Goal: Task Accomplishment & Management: Use online tool/utility

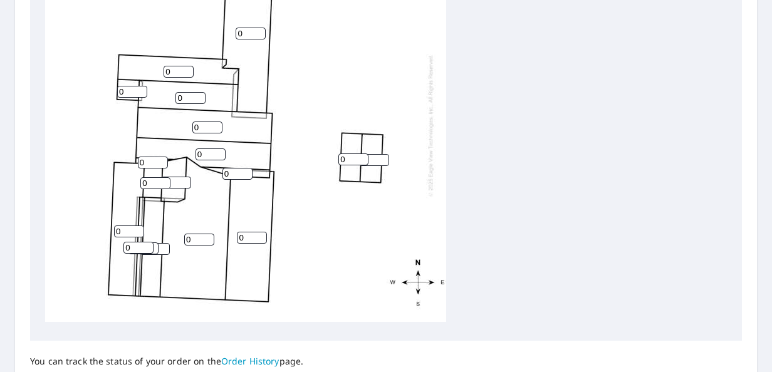
scroll to position [503, 0]
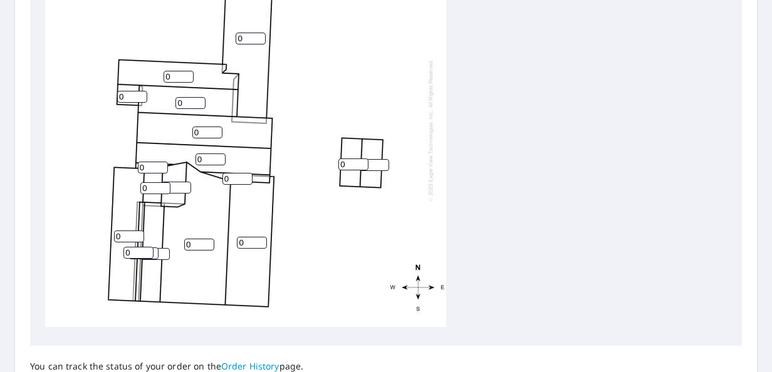
click at [204, 239] on input "0" at bounding box center [199, 245] width 30 height 12
type input "7"
click at [142, 247] on input "0" at bounding box center [138, 253] width 30 height 12
type input "7"
click at [175, 182] on input "0" at bounding box center [176, 188] width 30 height 12
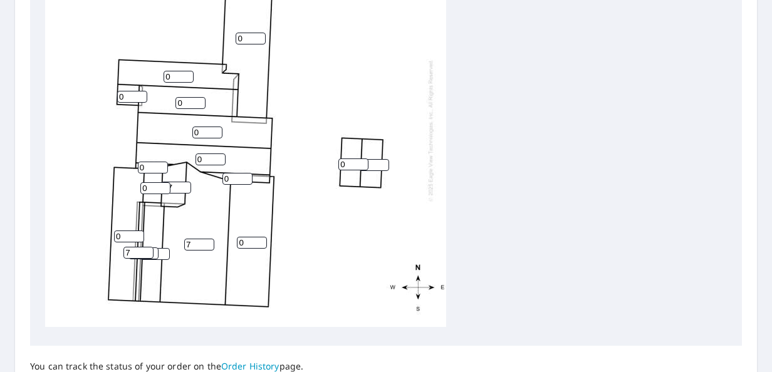
type input "07"
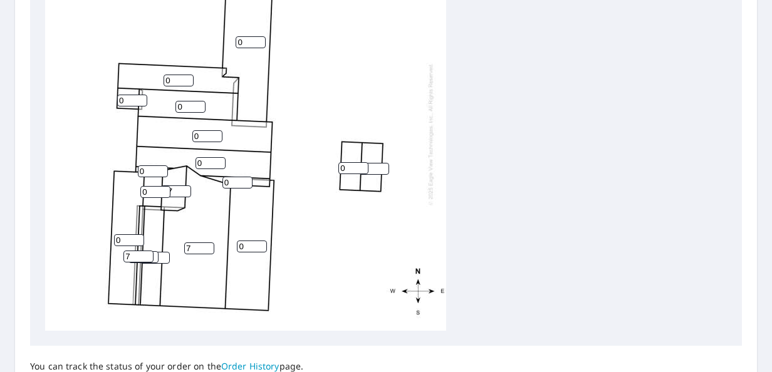
type input "1"
click at [159, 256] on input "1" at bounding box center [155, 258] width 30 height 12
click at [157, 259] on input "0" at bounding box center [143, 257] width 30 height 12
click at [158, 256] on input "7" at bounding box center [143, 257] width 30 height 12
type input "7"
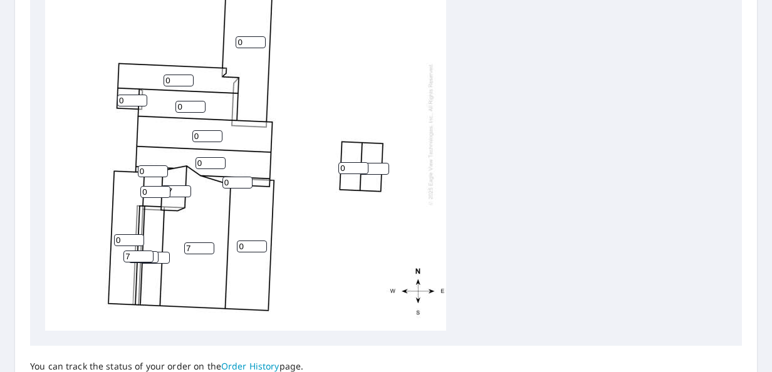
click at [153, 190] on input "0" at bounding box center [155, 192] width 30 height 12
type input "07"
click at [228, 219] on div "7 0 0 0 0 0 0 0 1 0 07 0 07 0 7 0 7 0" at bounding box center [245, 133] width 401 height 393
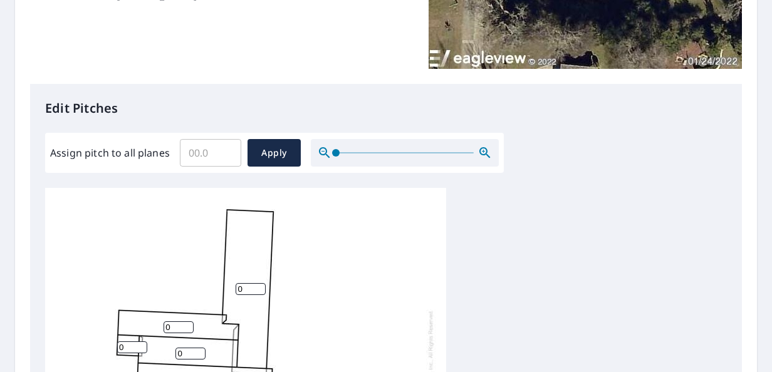
scroll to position [13, 0]
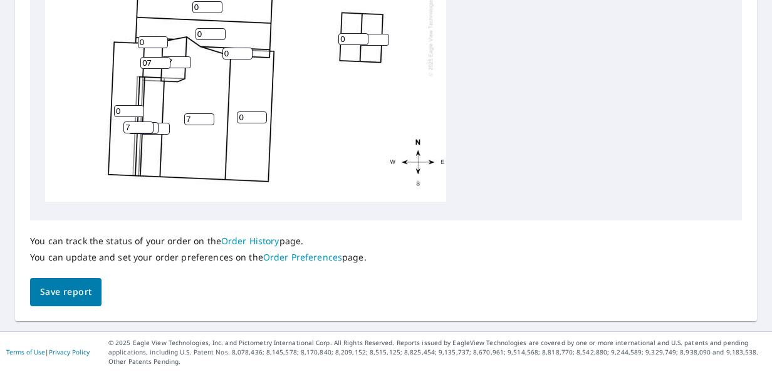
click at [81, 296] on span "Save report" at bounding box center [65, 292] width 51 height 16
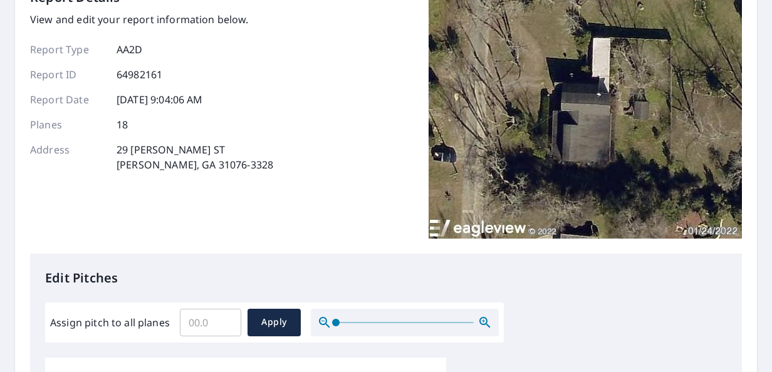
scroll to position [0, 0]
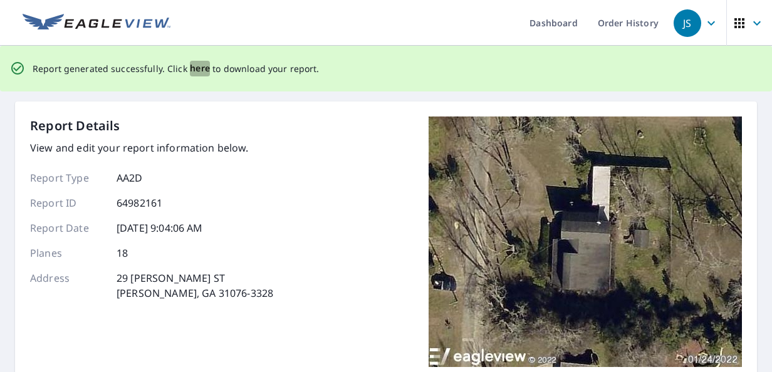
click at [200, 70] on span "here" at bounding box center [200, 69] width 21 height 16
